Goal: Information Seeking & Learning: Learn about a topic

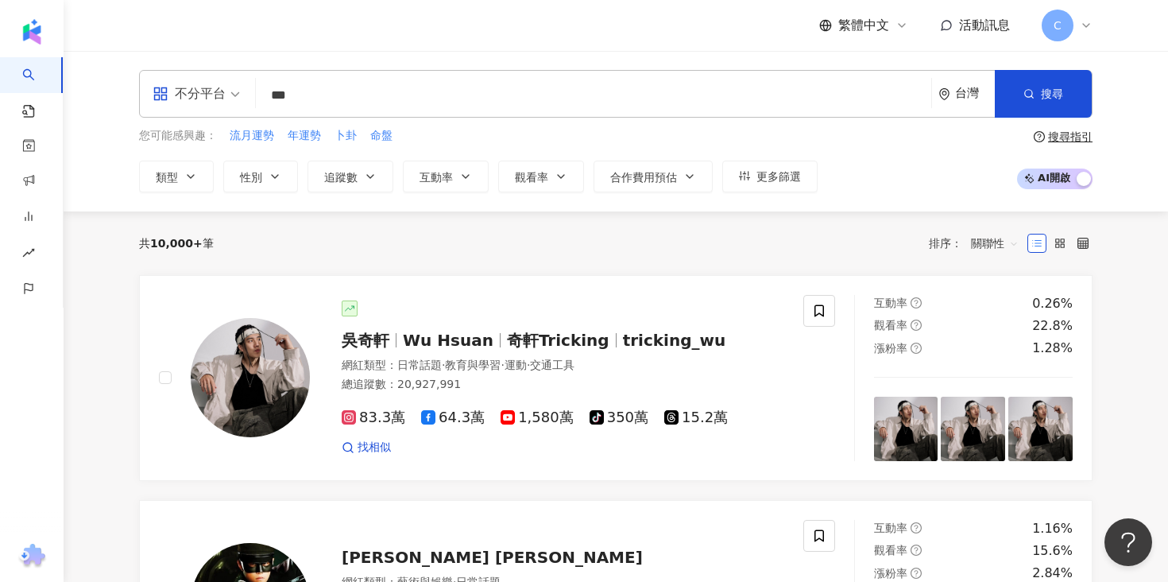
type input "**"
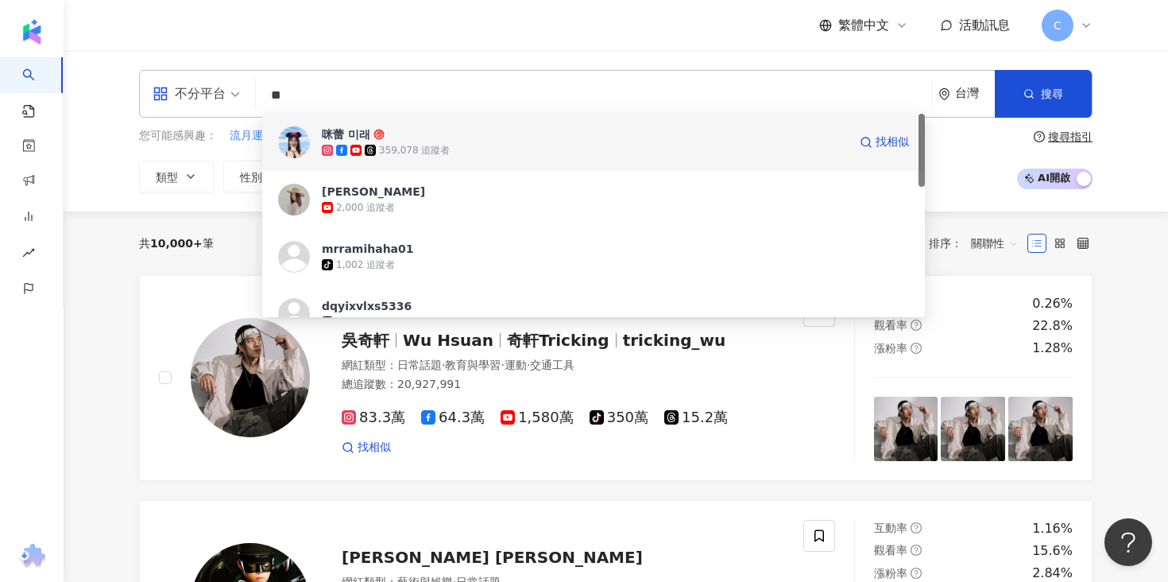
click at [418, 155] on div "359,078 追蹤者" at bounding box center [414, 151] width 71 height 14
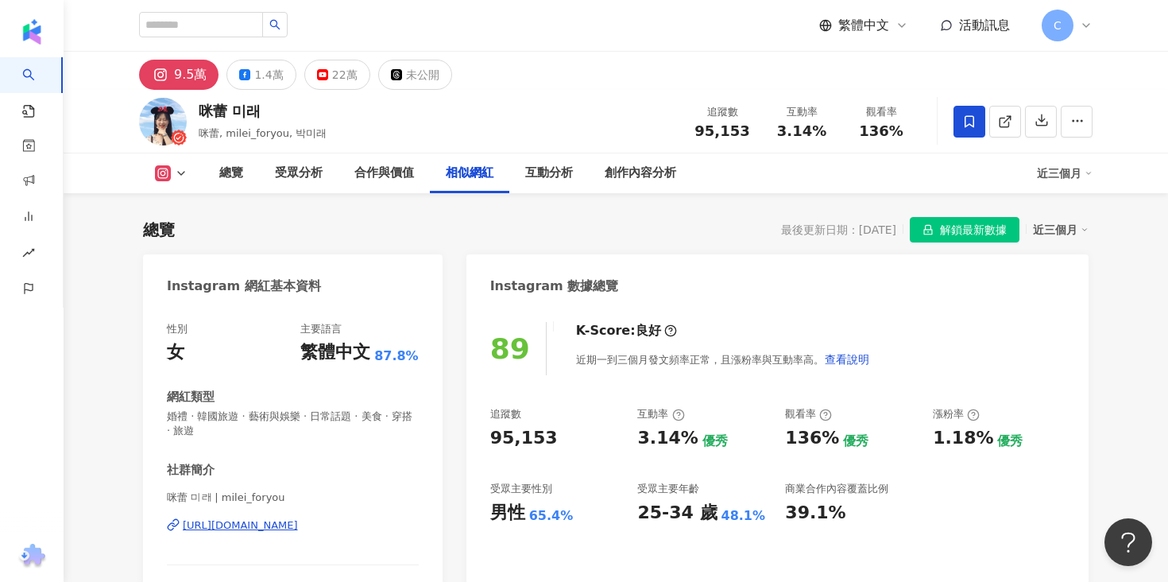
scroll to position [2488, 0]
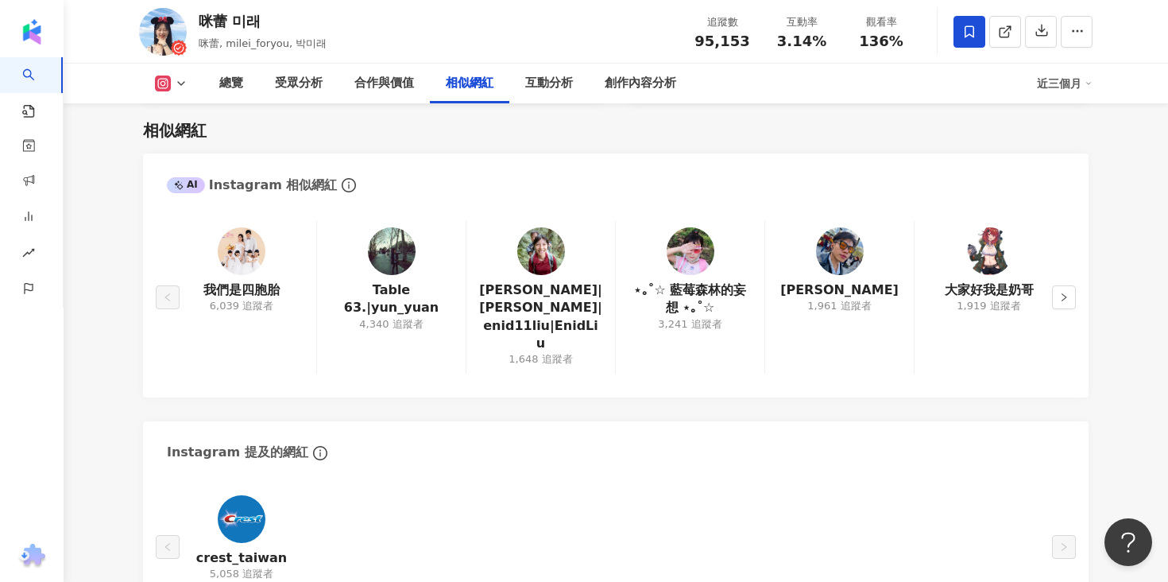
click at [601, 181] on div "AI Instagram 相似網紅" at bounding box center [615, 179] width 945 height 52
click at [641, 98] on div "創作內容分析" at bounding box center [640, 84] width 103 height 40
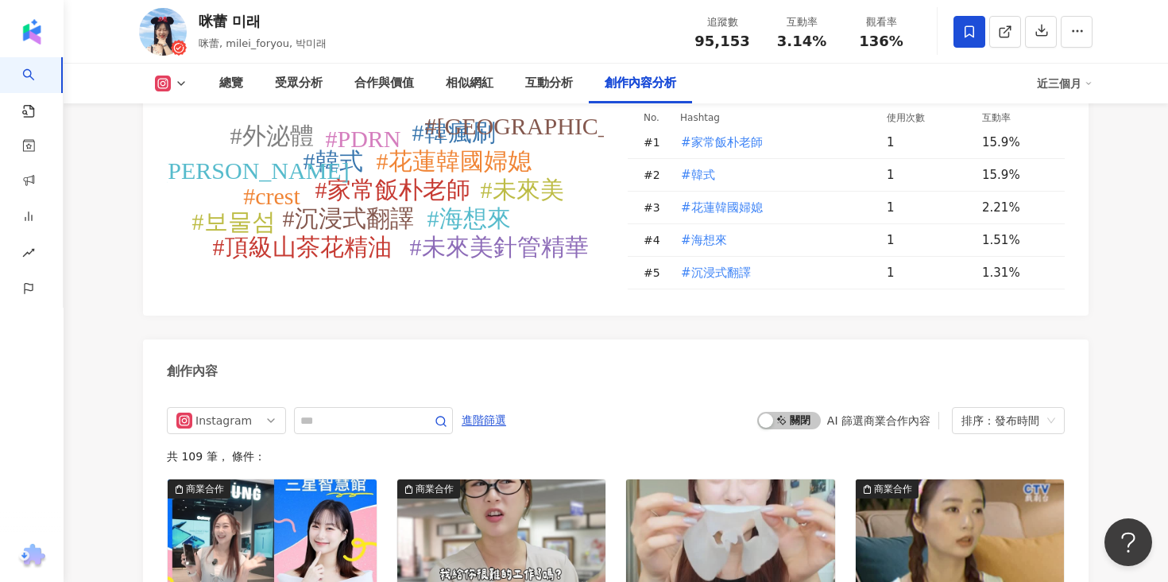
scroll to position [4287, 0]
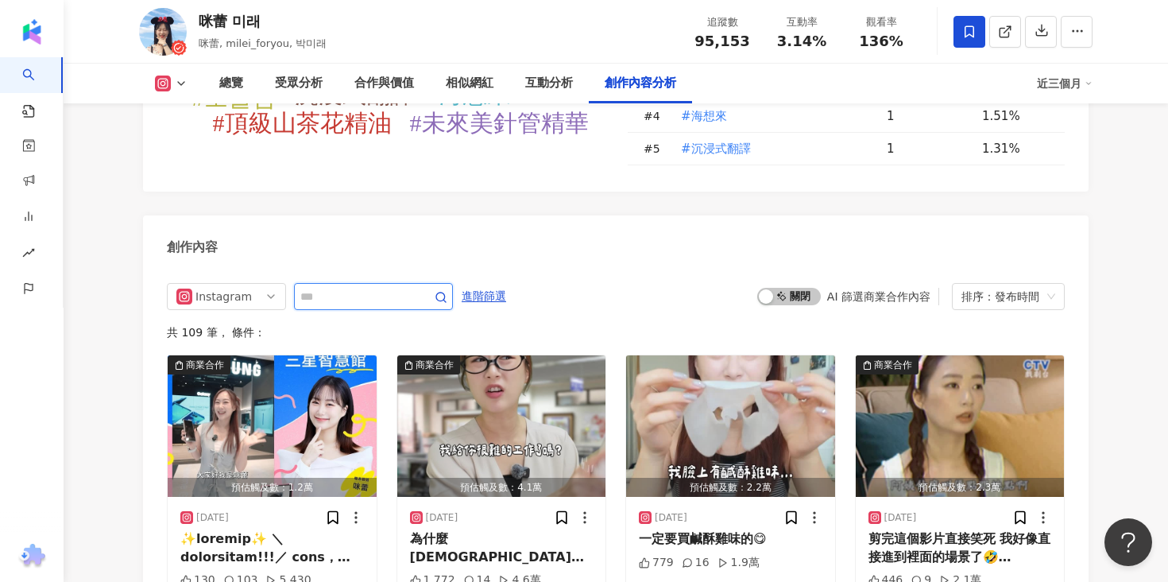
click at [360, 287] on input "text" at bounding box center [355, 296] width 111 height 19
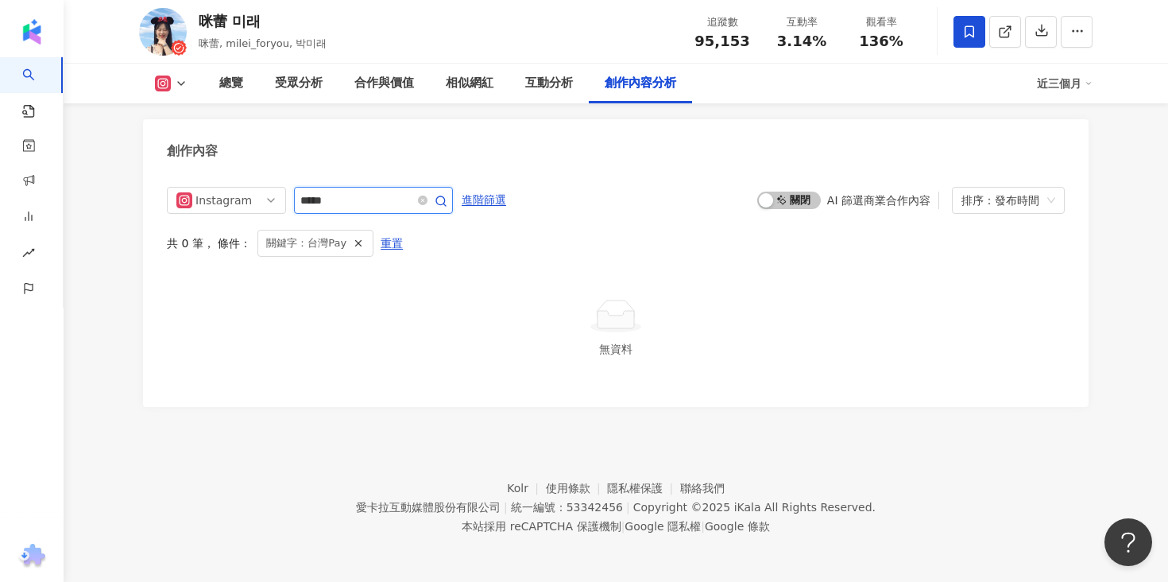
scroll to position [4369, 0]
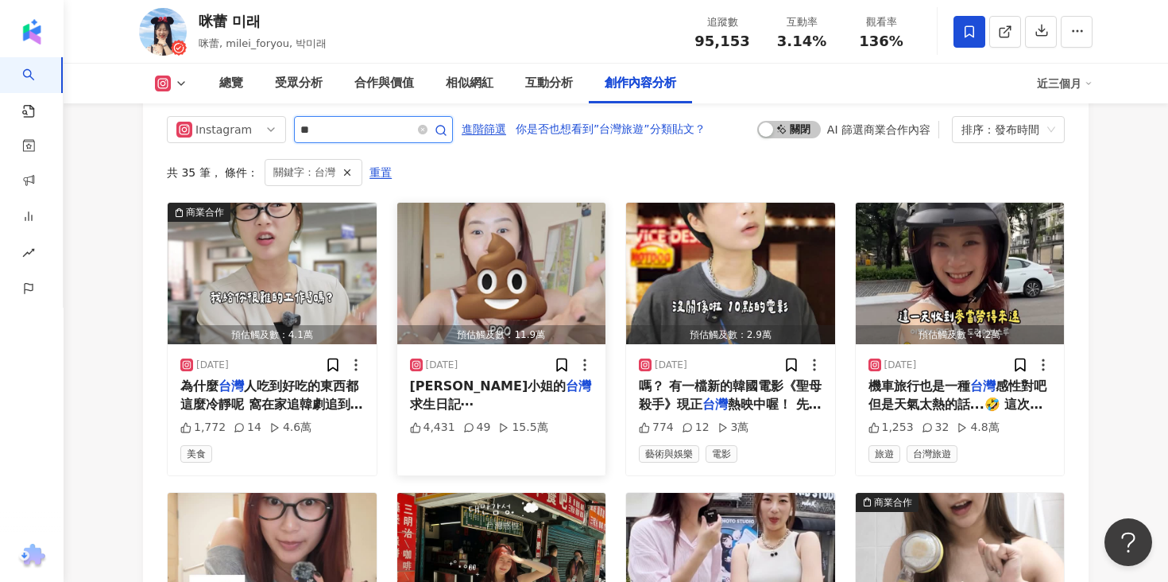
scroll to position [4561, 0]
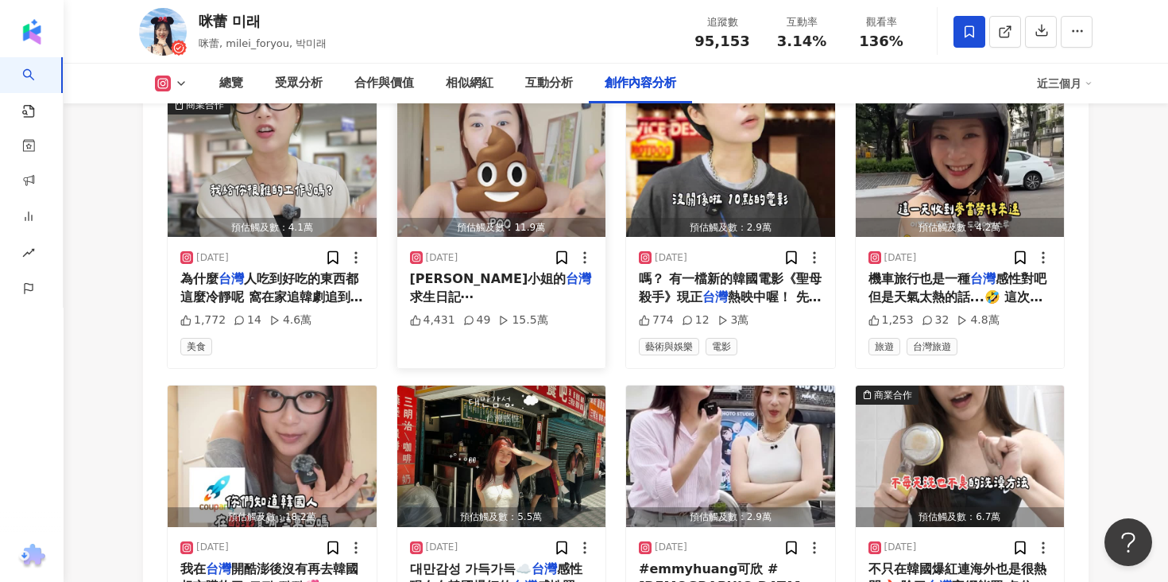
type input "*"
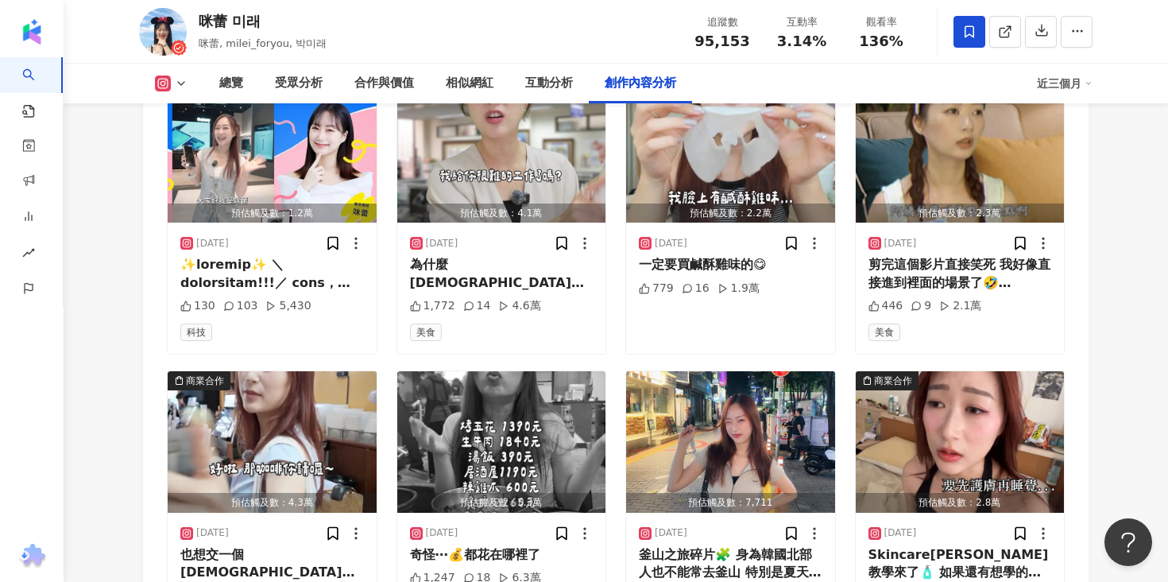
scroll to position [4383, 0]
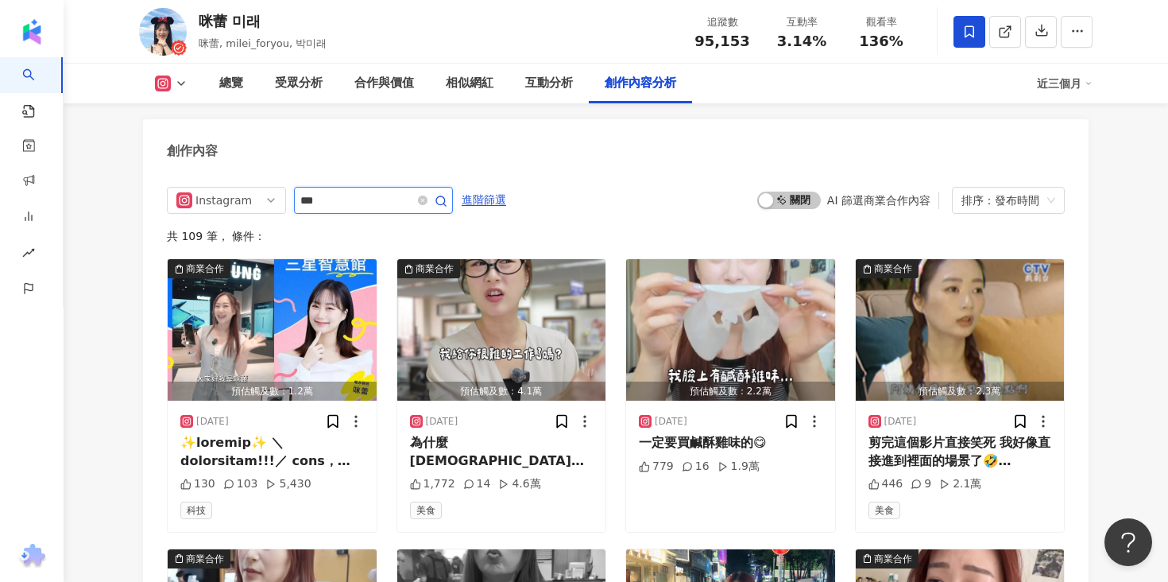
type input "***"
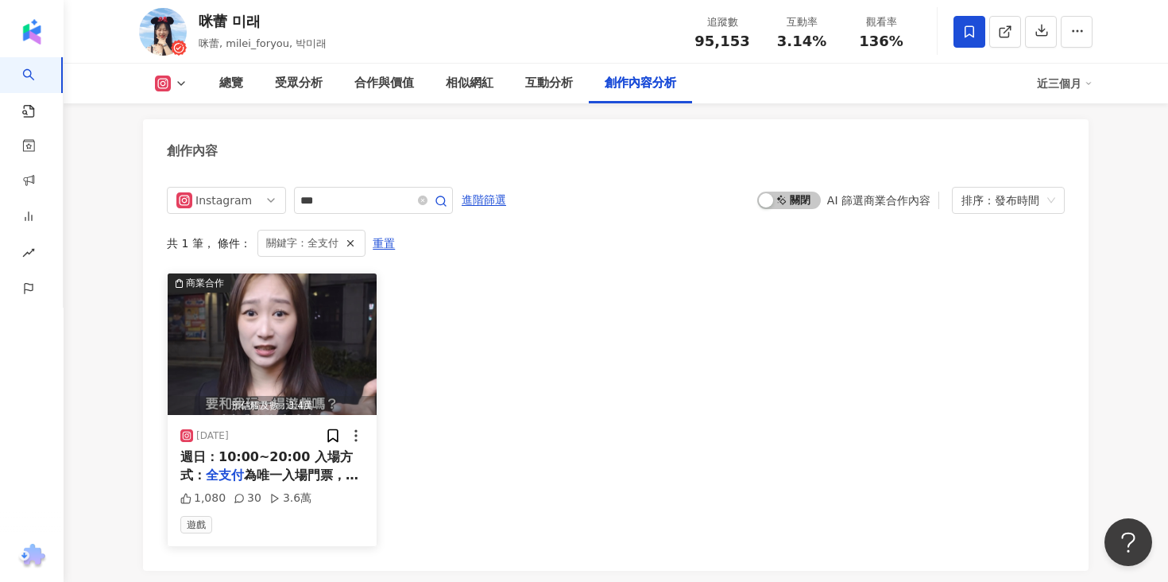
click at [275, 467] on span "為唯一入場門票，請提前下載、註冊、" at bounding box center [269, 483] width 178 height 33
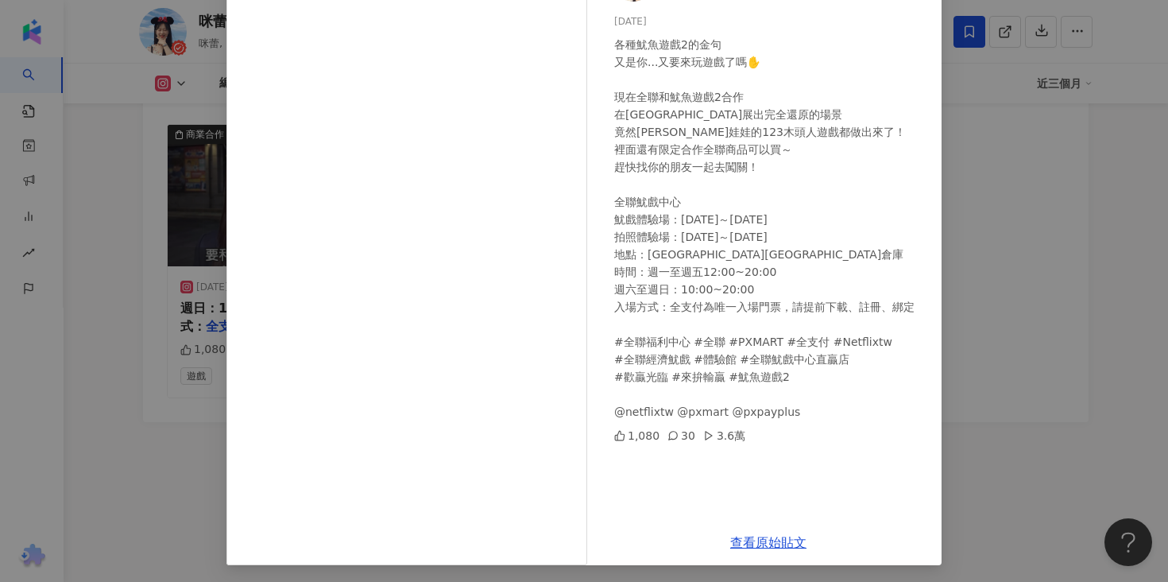
scroll to position [131, 0]
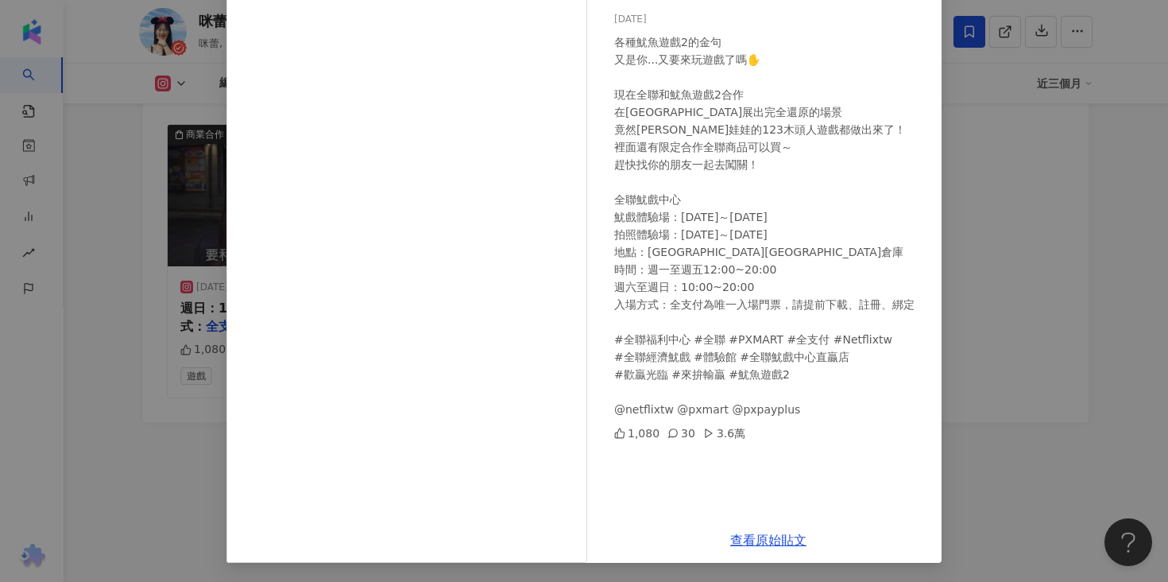
click at [777, 516] on div "咪蕾 미래 [DATE] 各種魷魚遊戲2的金句 又是你...又要來玩遊戲了嗎✋ 現在全聯和魷魚遊戲2合作 在[GEOGRAPHIC_DATA]展出完全還原的場…" at bounding box center [768, 232] width 346 height 569
click at [778, 543] on link "查看原始貼文" at bounding box center [768, 539] width 76 height 15
